Goal: Find specific page/section: Find specific page/section

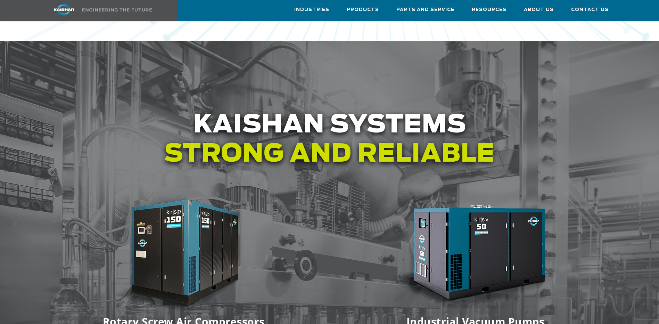
scroll to position [730, 0]
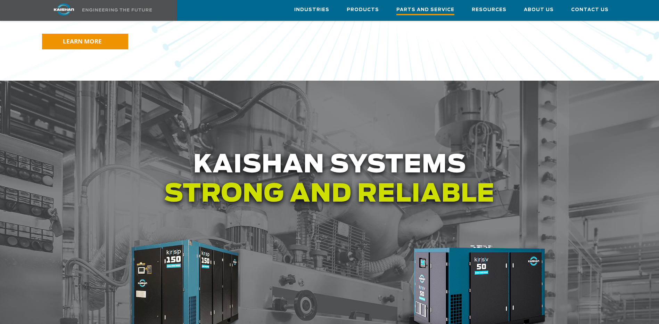
click at [426, 12] on span "Parts and Service" at bounding box center [426, 10] width 58 height 9
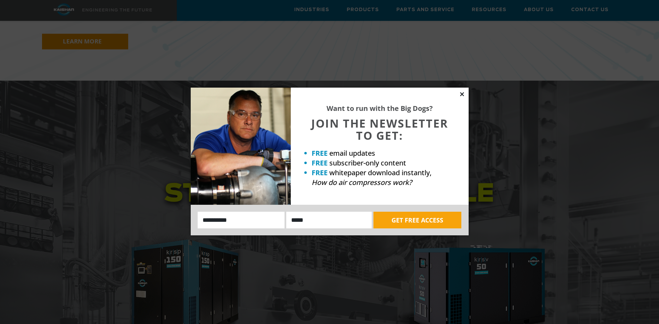
click at [462, 96] on icon at bounding box center [462, 94] width 6 height 6
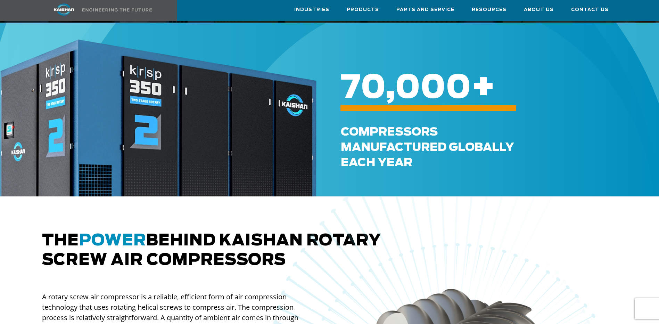
scroll to position [174, 0]
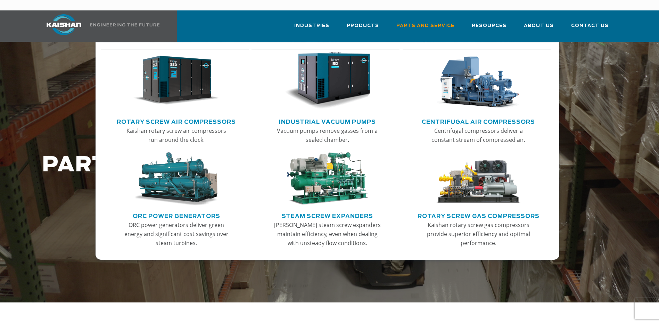
click at [166, 68] on img "Main menu" at bounding box center [175, 81] width 85 height 58
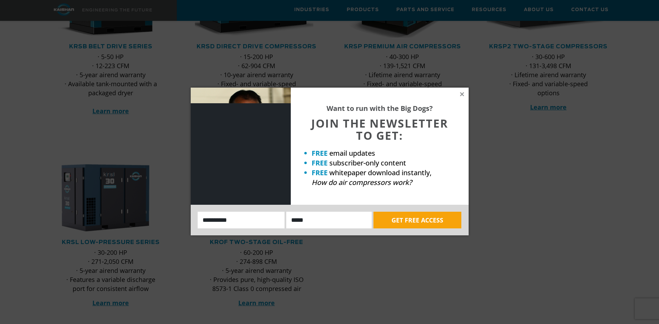
scroll to position [452, 0]
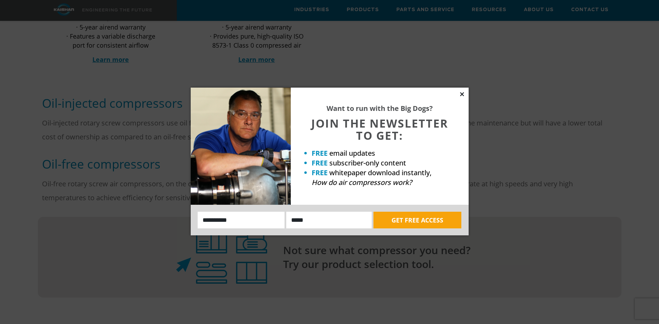
click at [462, 95] on icon at bounding box center [462, 94] width 6 height 6
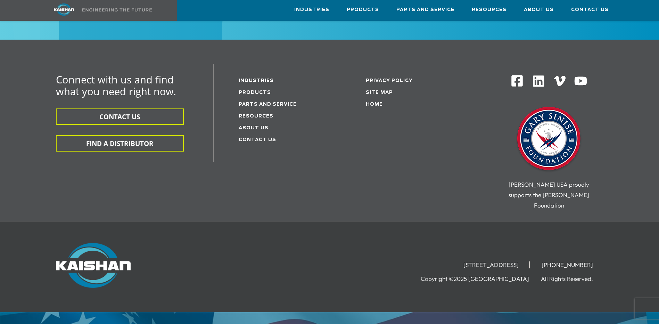
scroll to position [1158, 0]
